Goal: Transaction & Acquisition: Book appointment/travel/reservation

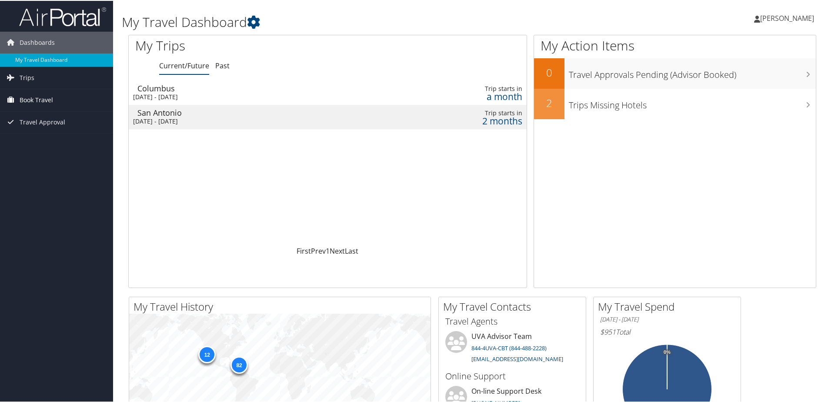
click at [29, 97] on span "Book Travel" at bounding box center [36, 99] width 33 height 22
click at [42, 144] on link "Book/Manage Online Trips" at bounding box center [56, 142] width 113 height 13
click at [55, 148] on link "Book/Manage Online Trips" at bounding box center [56, 142] width 113 height 13
click at [781, 20] on span "[PERSON_NAME]" at bounding box center [787, 18] width 54 height 10
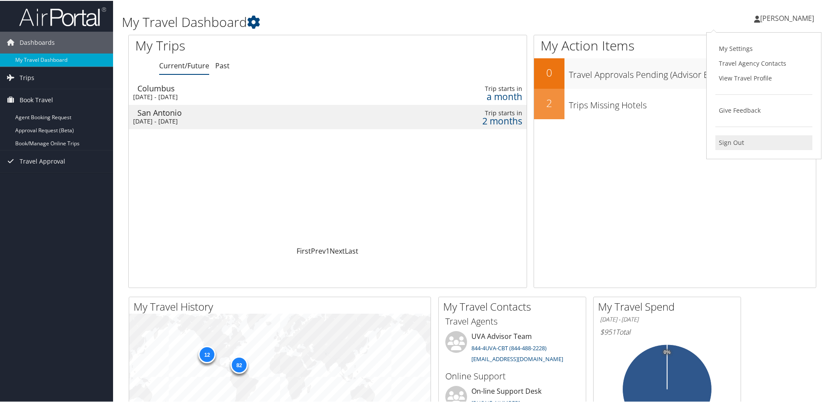
click at [727, 142] on link "Sign Out" at bounding box center [764, 141] width 97 height 15
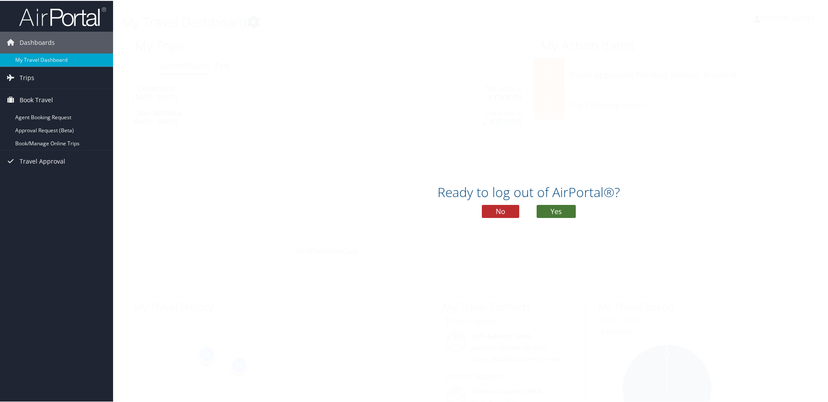
click at [546, 209] on button "Yes" at bounding box center [556, 210] width 39 height 13
